Goal: Task Accomplishment & Management: Use online tool/utility

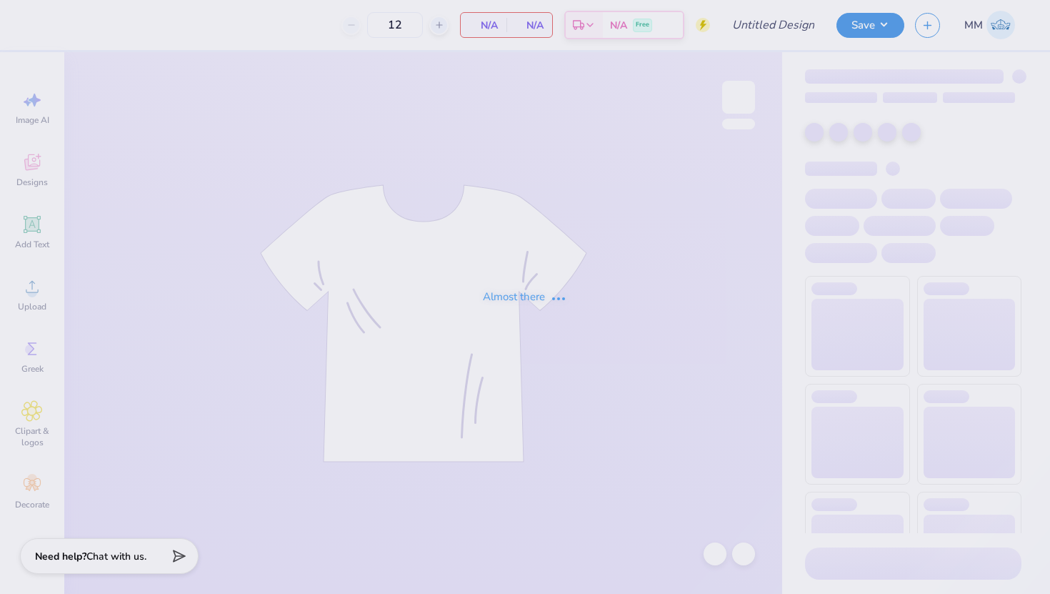
type input "Swim Club Design"
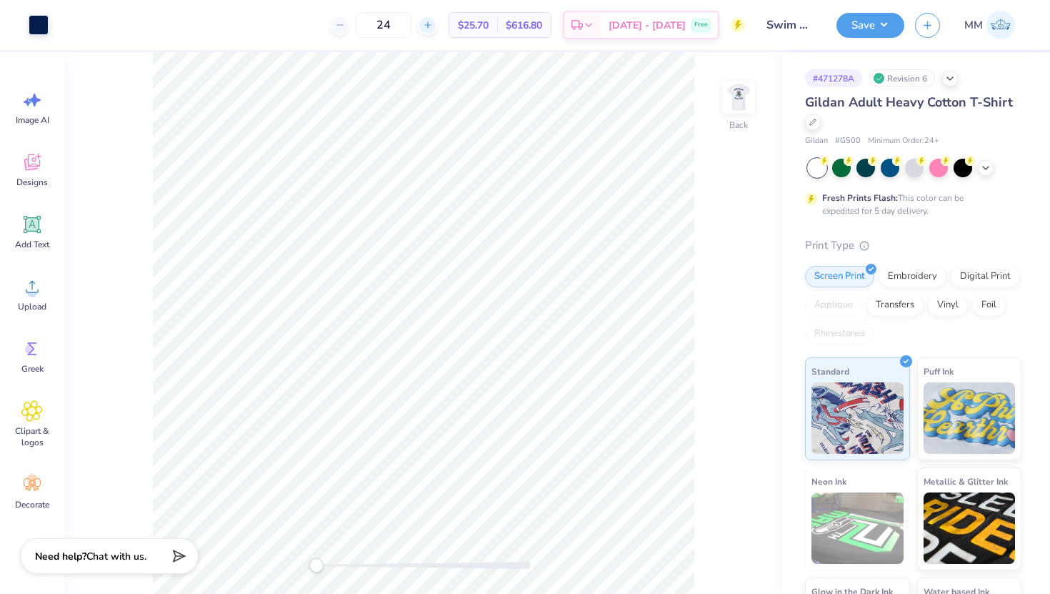
click at [433, 26] on icon at bounding box center [428, 25] width 10 height 10
type input "27"
click at [754, 94] on img at bounding box center [738, 97] width 57 height 57
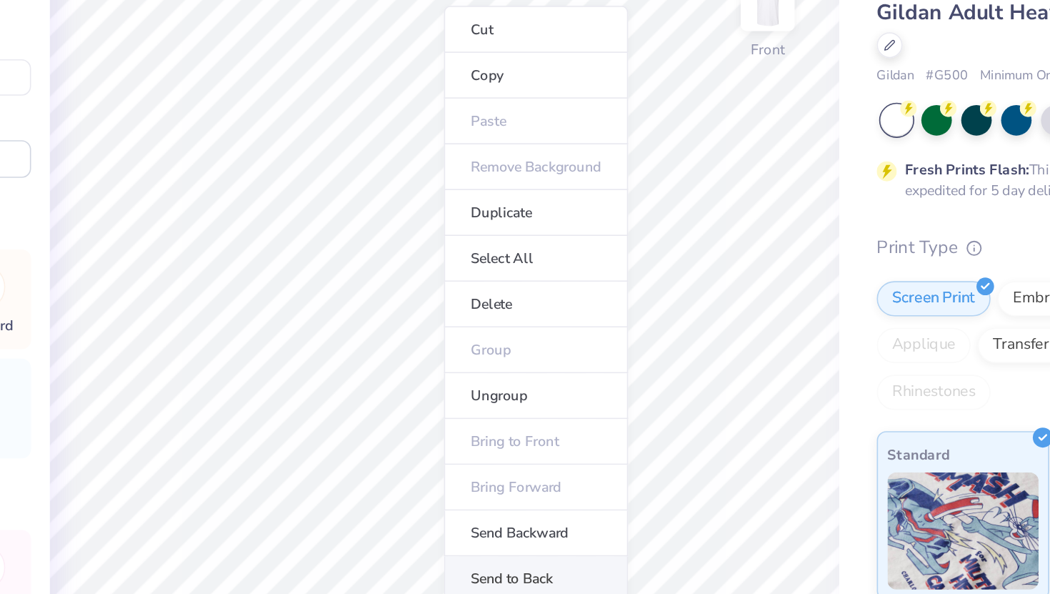
click at [594, 444] on li "Send to Back" at bounding box center [598, 448] width 112 height 28
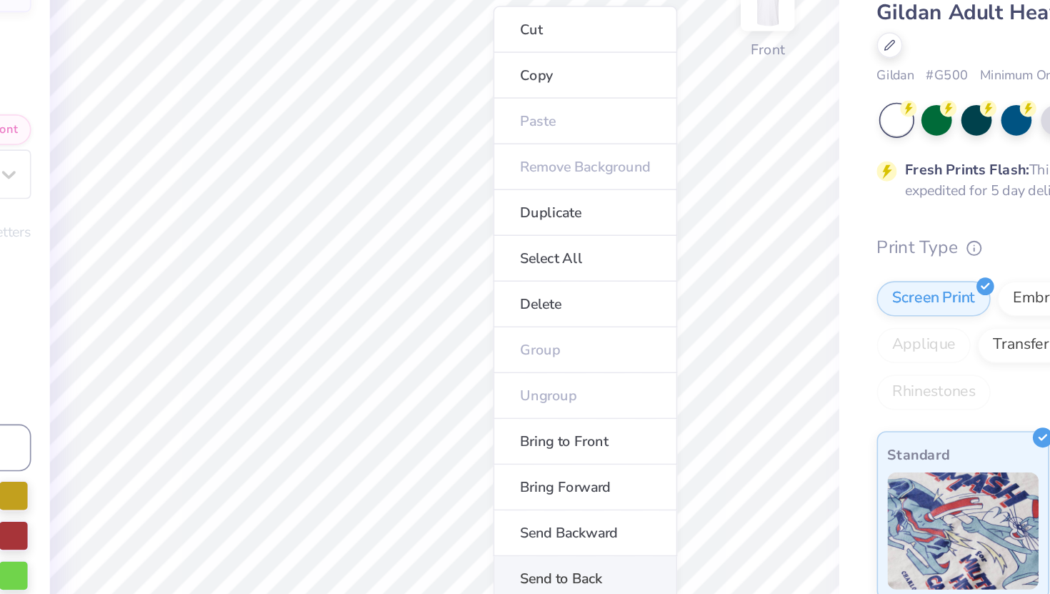
click at [599, 440] on li "Send to Back" at bounding box center [628, 448] width 112 height 28
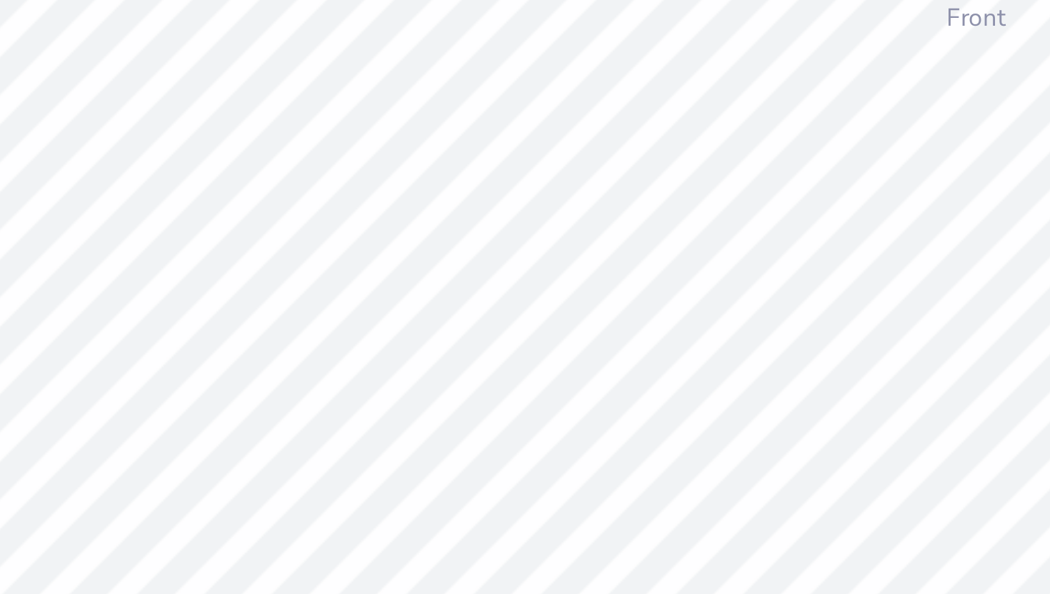
type input "4.14"
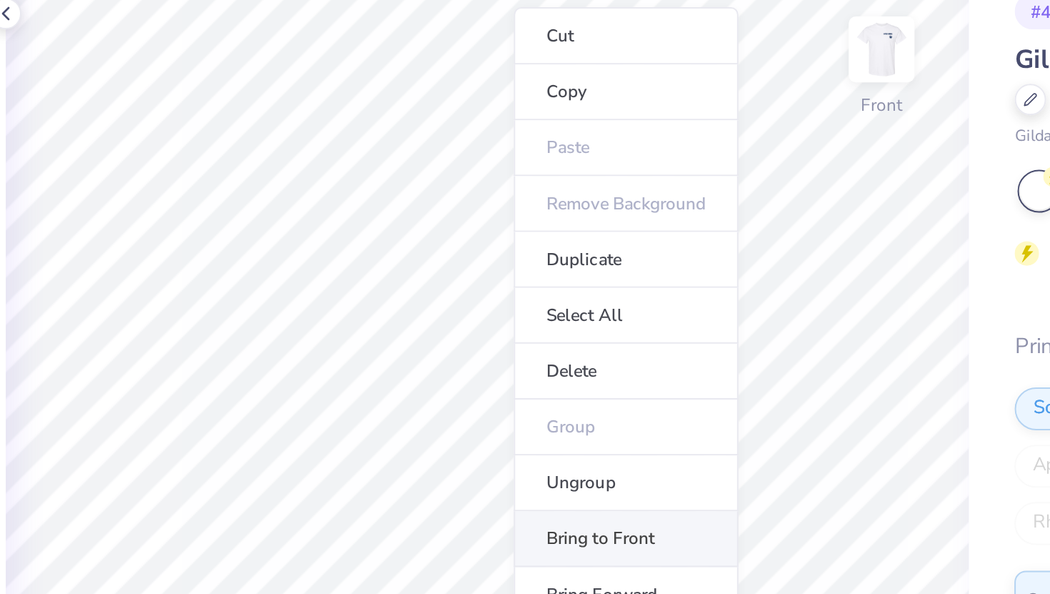
click at [598, 344] on li "Bring to Front" at bounding box center [611, 342] width 112 height 28
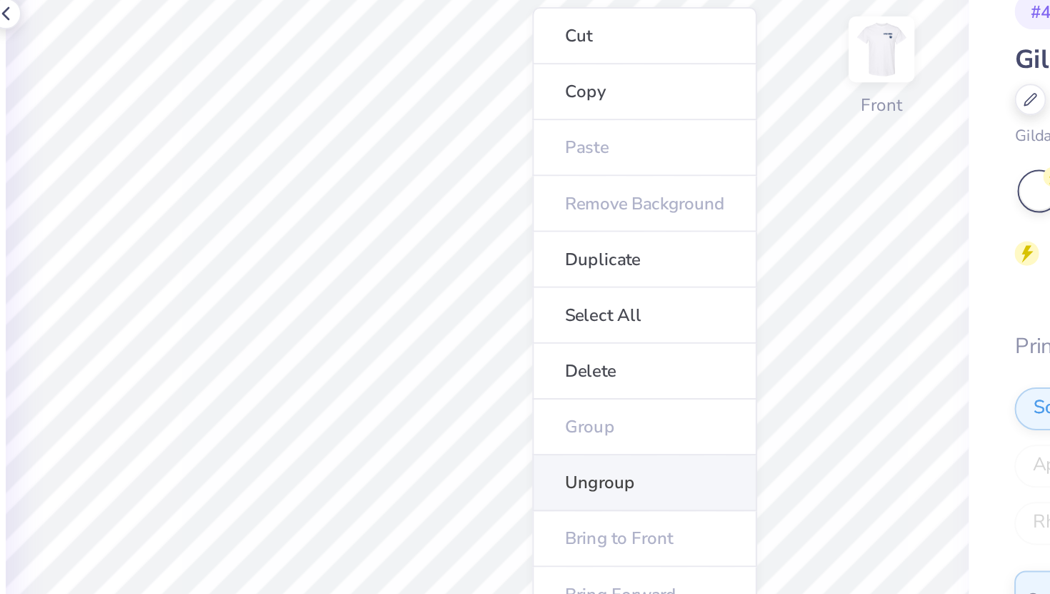
click at [614, 311] on li "Ungroup" at bounding box center [621, 314] width 112 height 28
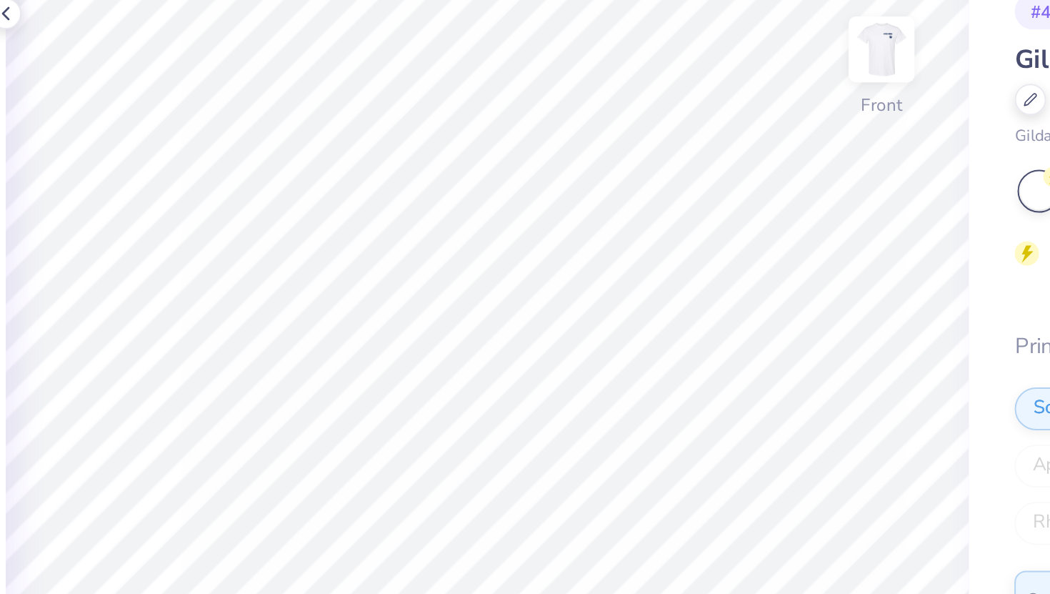
type input "0.27"
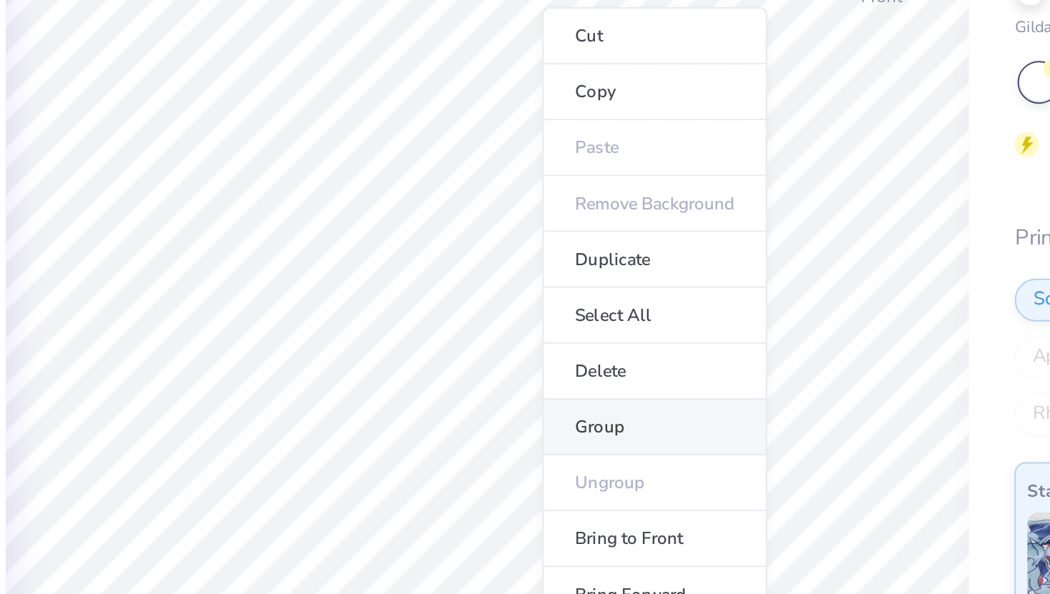
click at [595, 340] on li "Group" at bounding box center [626, 341] width 112 height 28
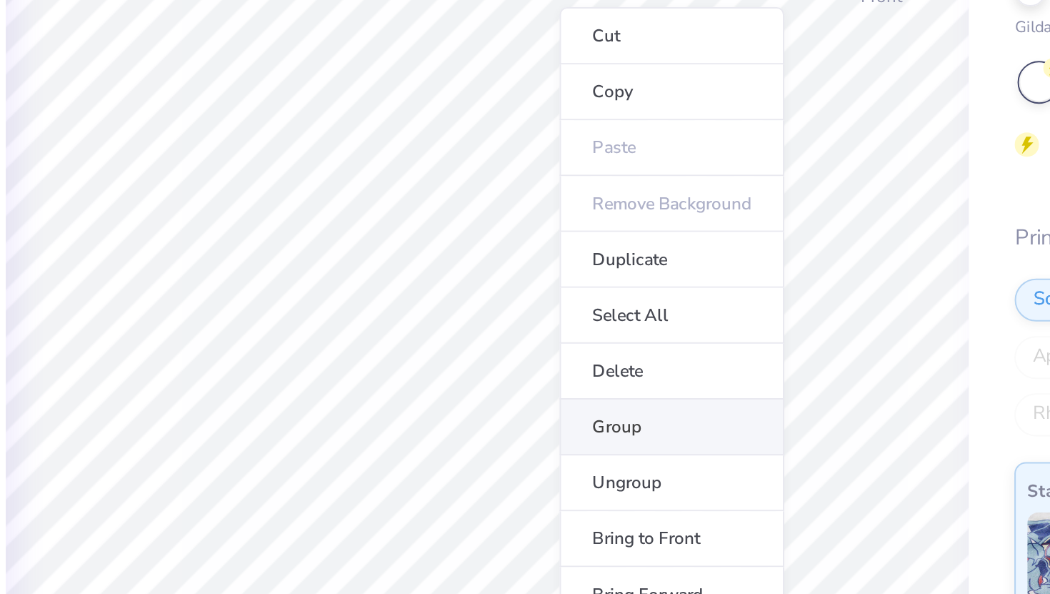
click at [602, 340] on li "Group" at bounding box center [634, 341] width 112 height 28
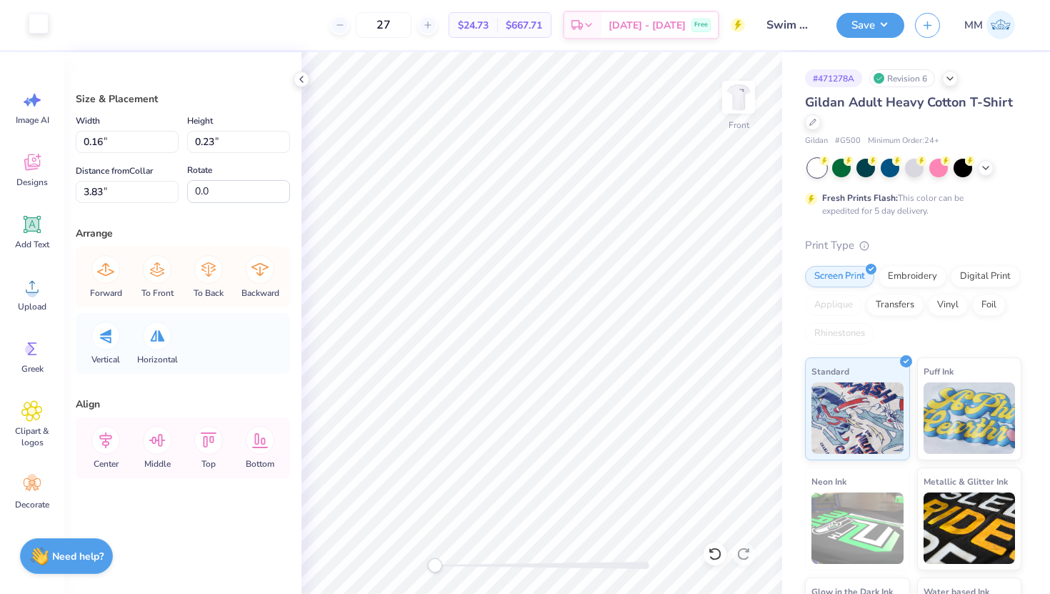
click at [31, 28] on div at bounding box center [39, 24] width 20 height 20
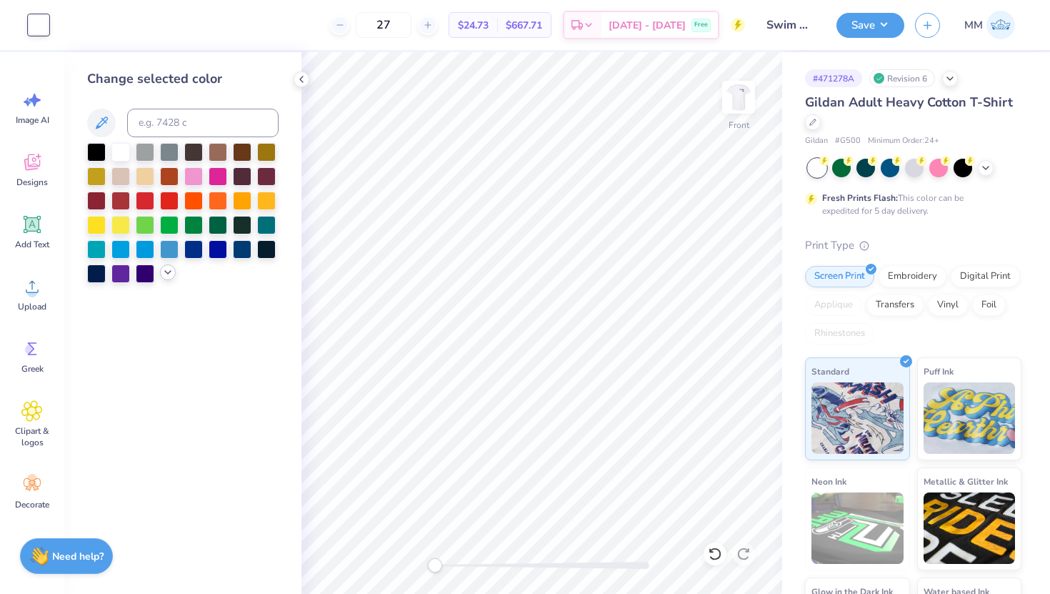
click at [166, 269] on icon at bounding box center [167, 272] width 11 height 11
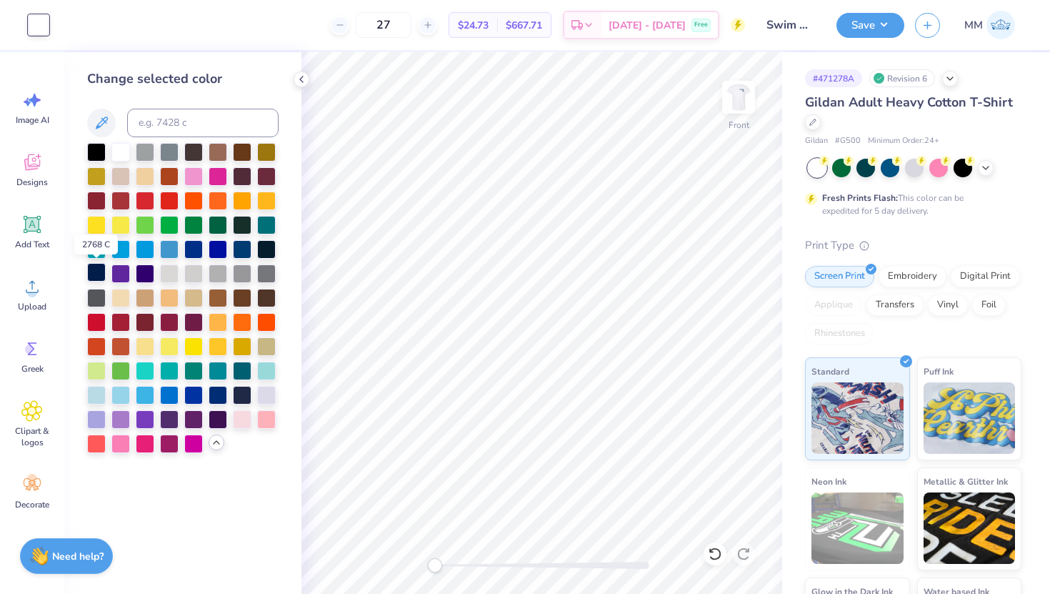
click at [91, 274] on div at bounding box center [96, 272] width 19 height 19
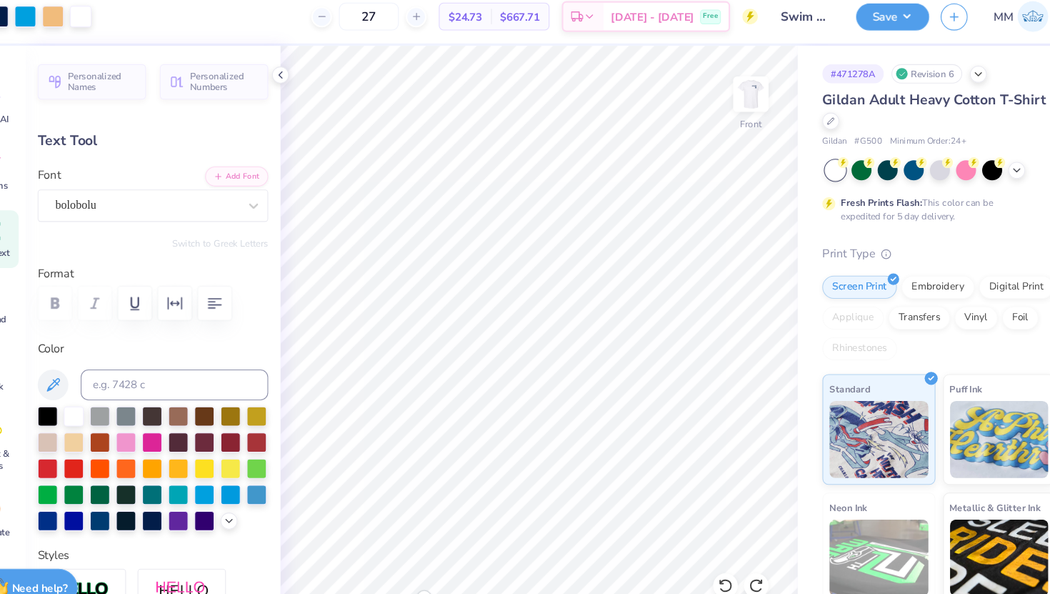
type input "10.57"
type input "2.70"
type input "3.75"
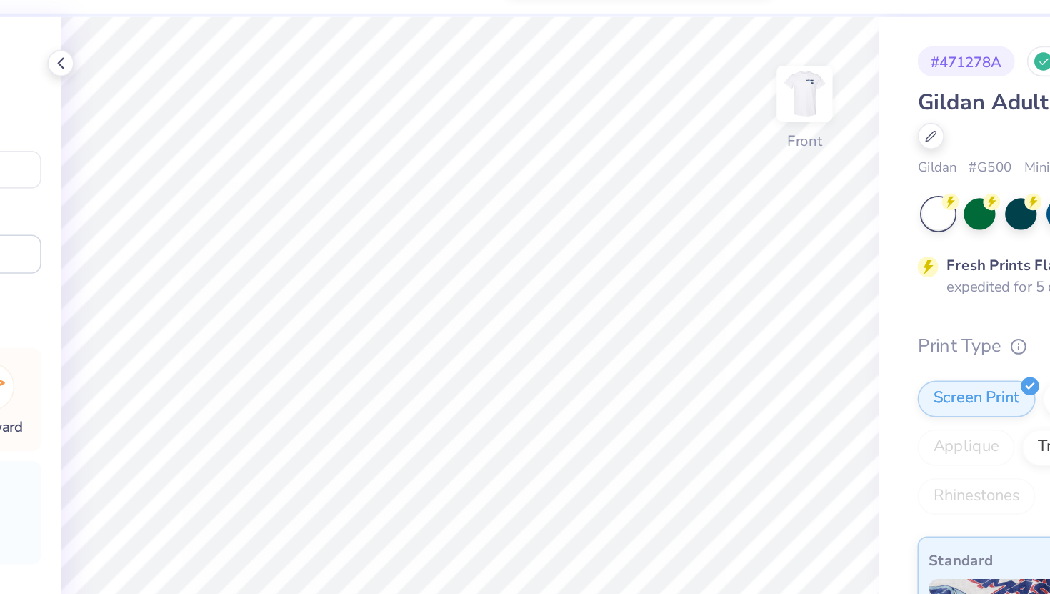
type input "0.08"
type input "0.12"
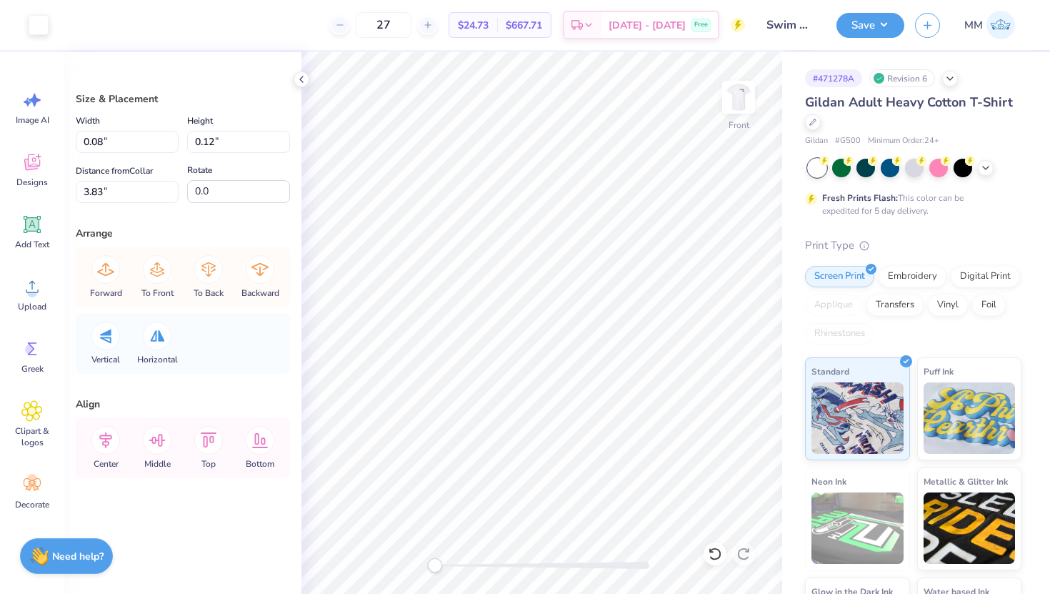
click at [24, 18] on div "Art colors" at bounding box center [24, 25] width 49 height 50
click at [40, 21] on div at bounding box center [39, 24] width 20 height 20
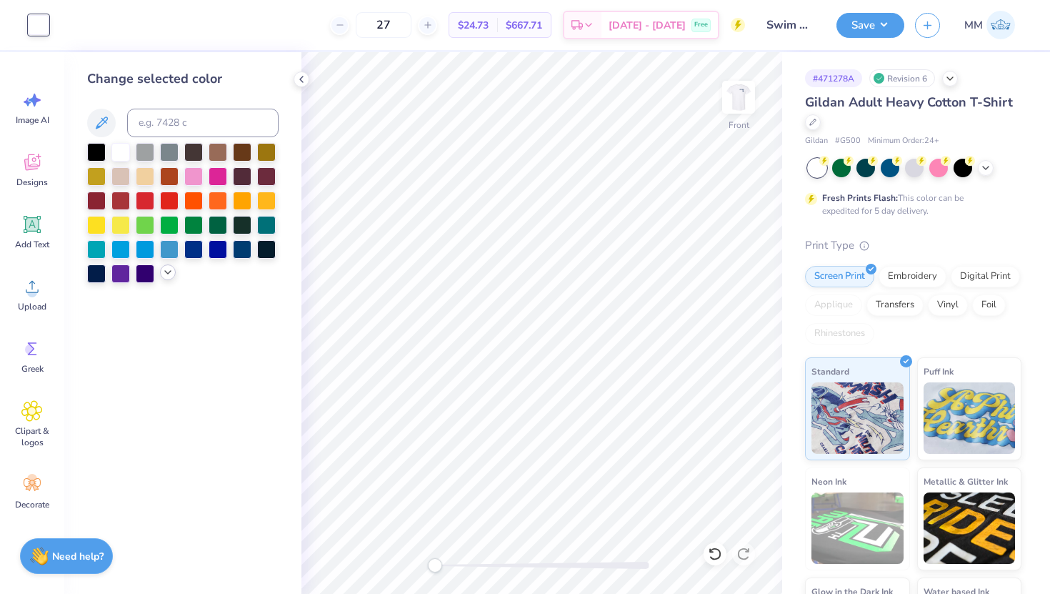
click at [162, 274] on icon at bounding box center [167, 272] width 11 height 11
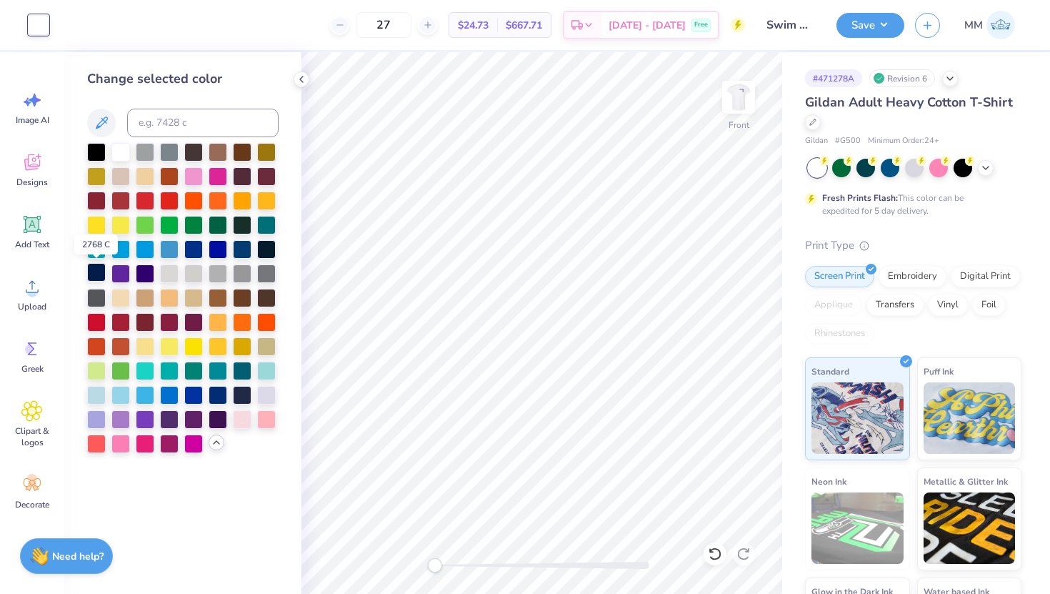
click at [95, 273] on div at bounding box center [96, 272] width 19 height 19
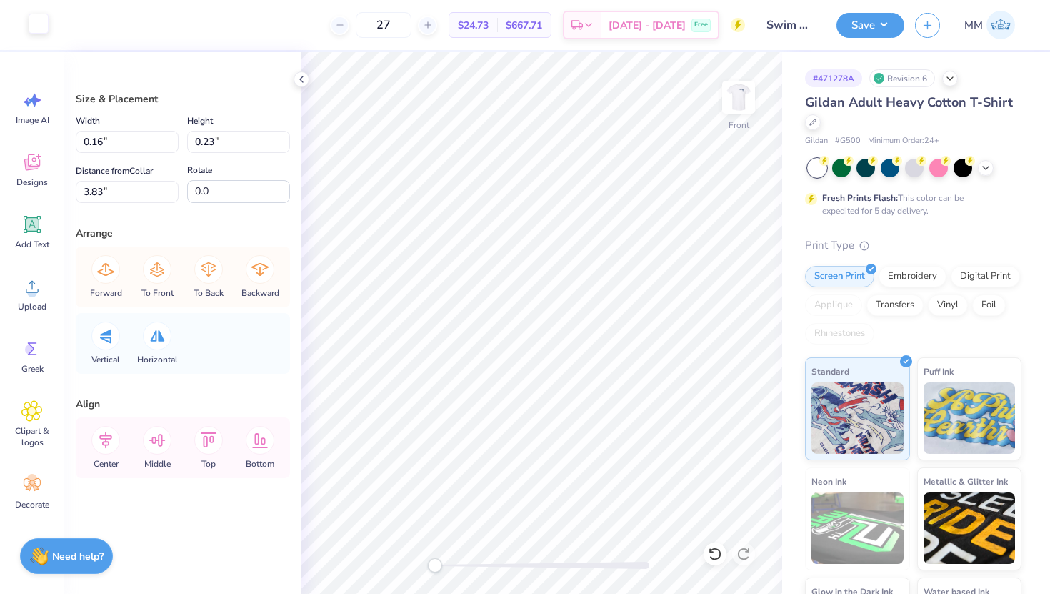
click at [39, 28] on div at bounding box center [39, 24] width 20 height 20
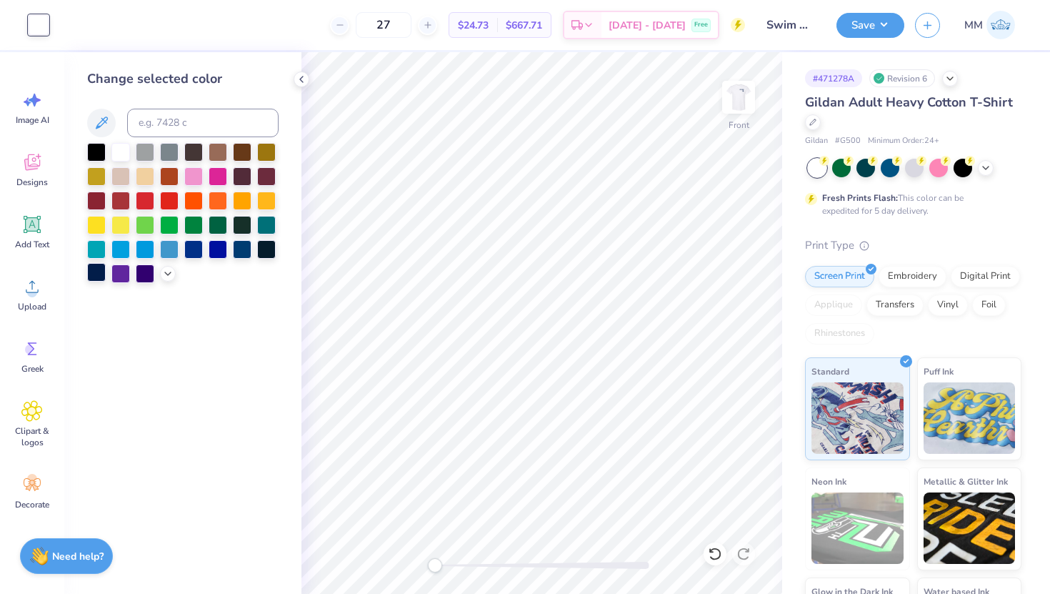
click at [99, 282] on div at bounding box center [96, 272] width 19 height 19
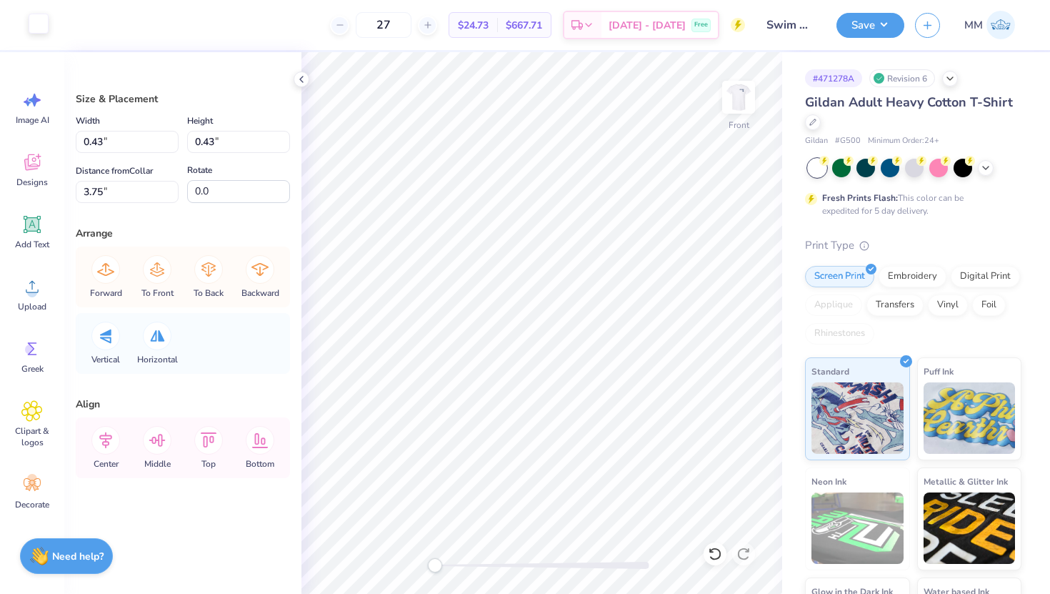
click at [38, 16] on div at bounding box center [39, 24] width 20 height 20
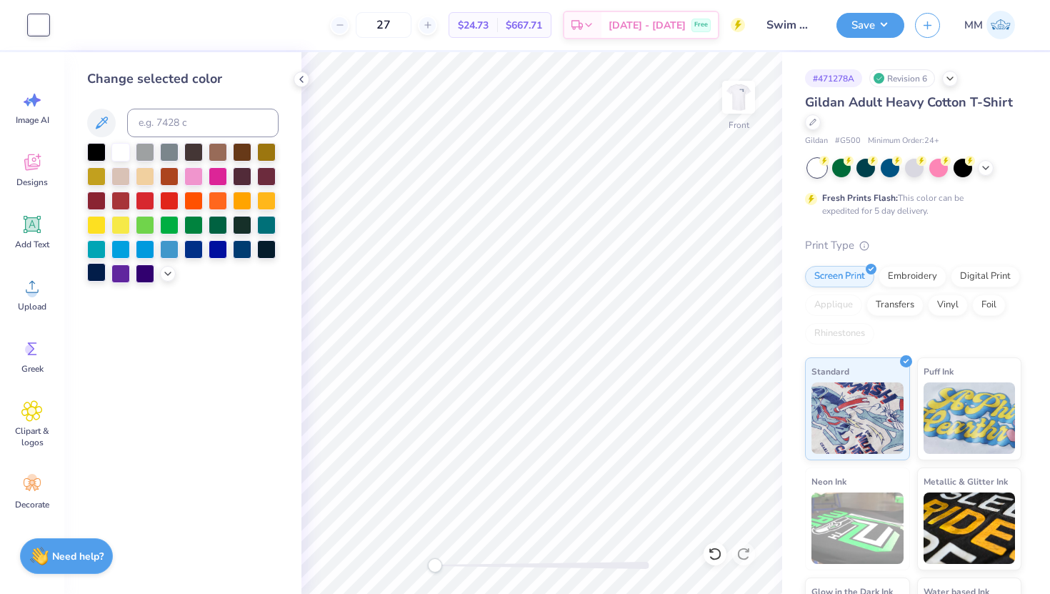
click at [92, 279] on div at bounding box center [96, 272] width 19 height 19
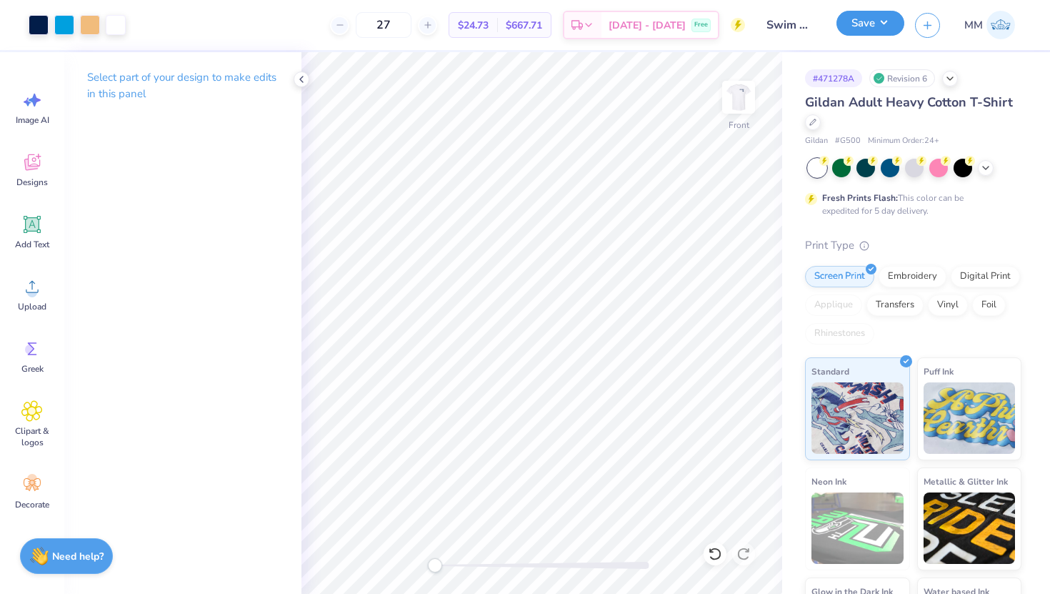
click at [864, 22] on button "Save" at bounding box center [871, 23] width 68 height 25
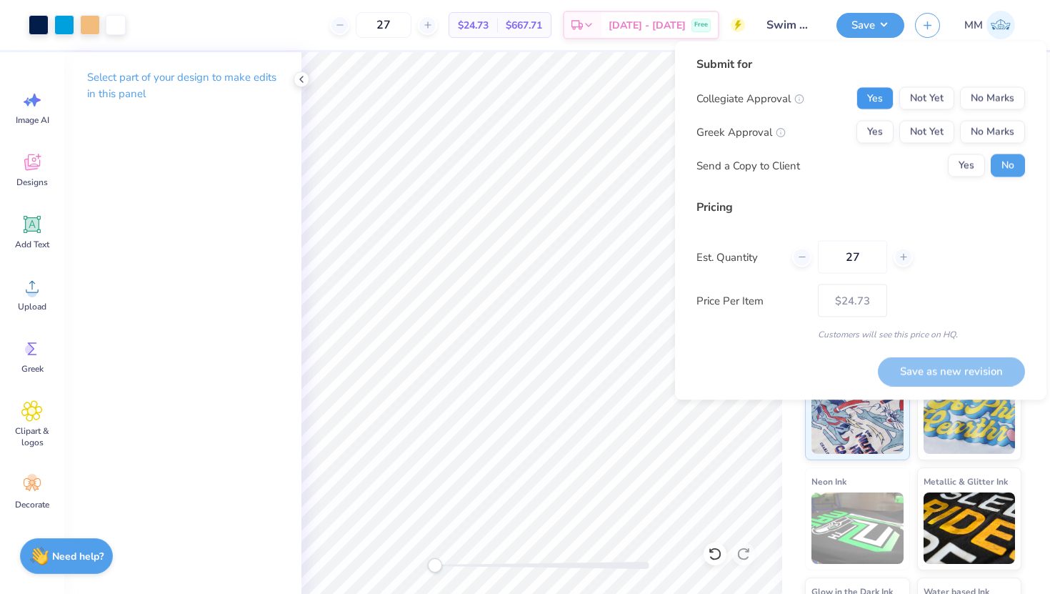
click at [871, 90] on button "Yes" at bounding box center [875, 98] width 37 height 23
click at [976, 136] on button "No Marks" at bounding box center [992, 132] width 65 height 23
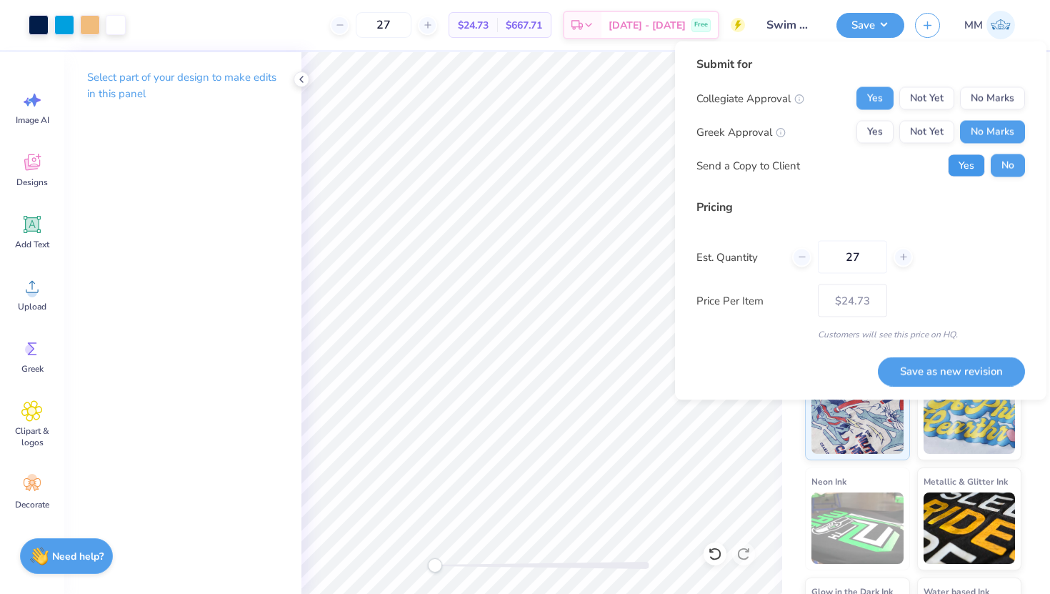
click at [963, 166] on button "Yes" at bounding box center [966, 165] width 37 height 23
click at [933, 367] on button "Save as new revision" at bounding box center [951, 371] width 147 height 29
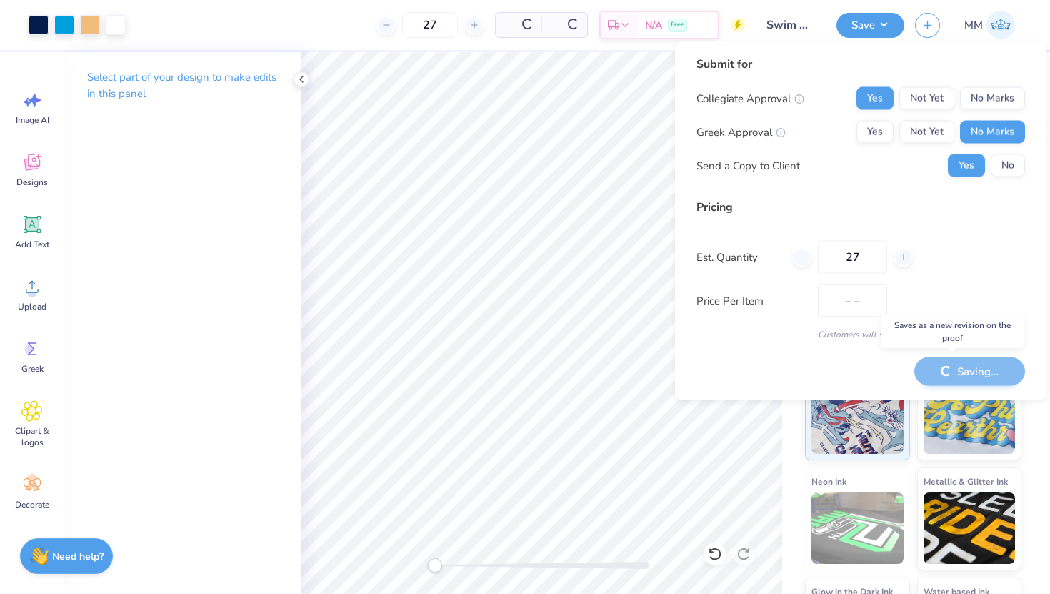
type input "$24.73"
